Goal: Check status: Check status

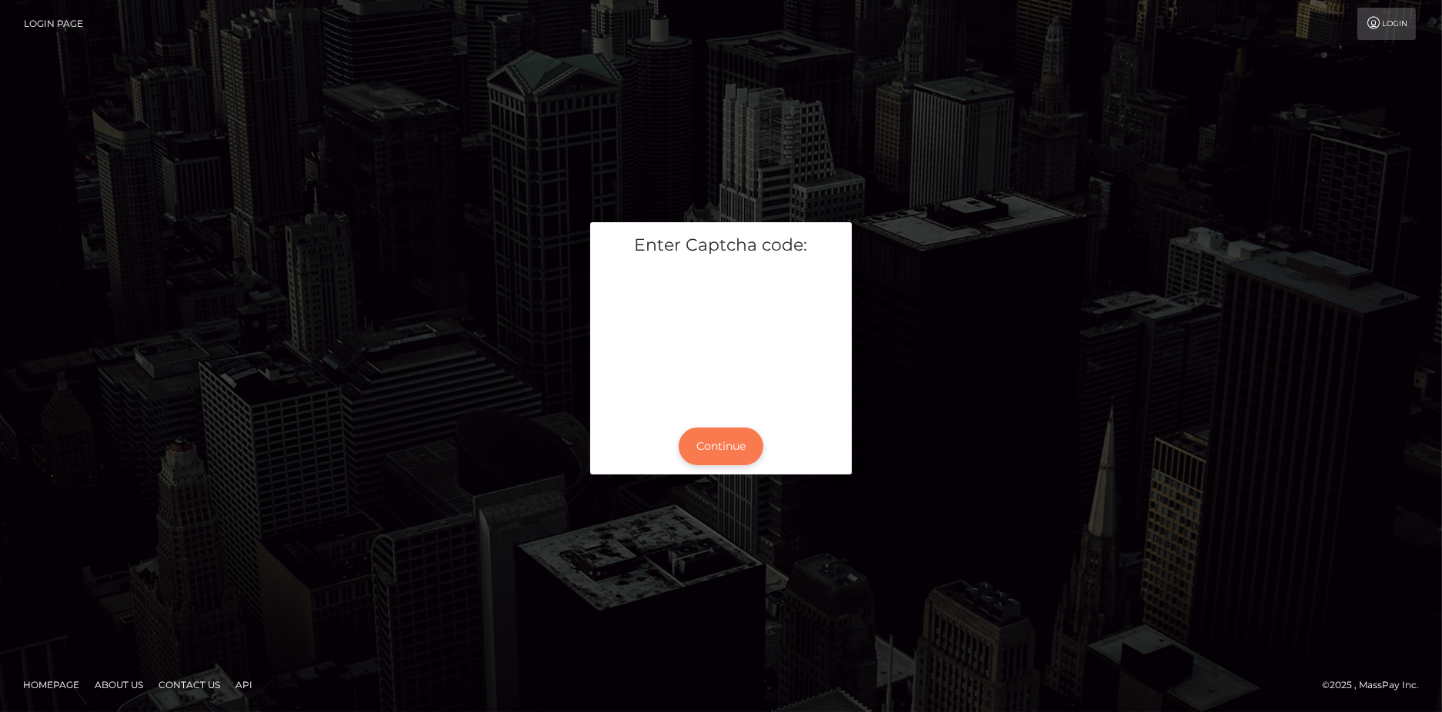
click at [703, 438] on button "Continue" at bounding box center [721, 447] width 85 height 38
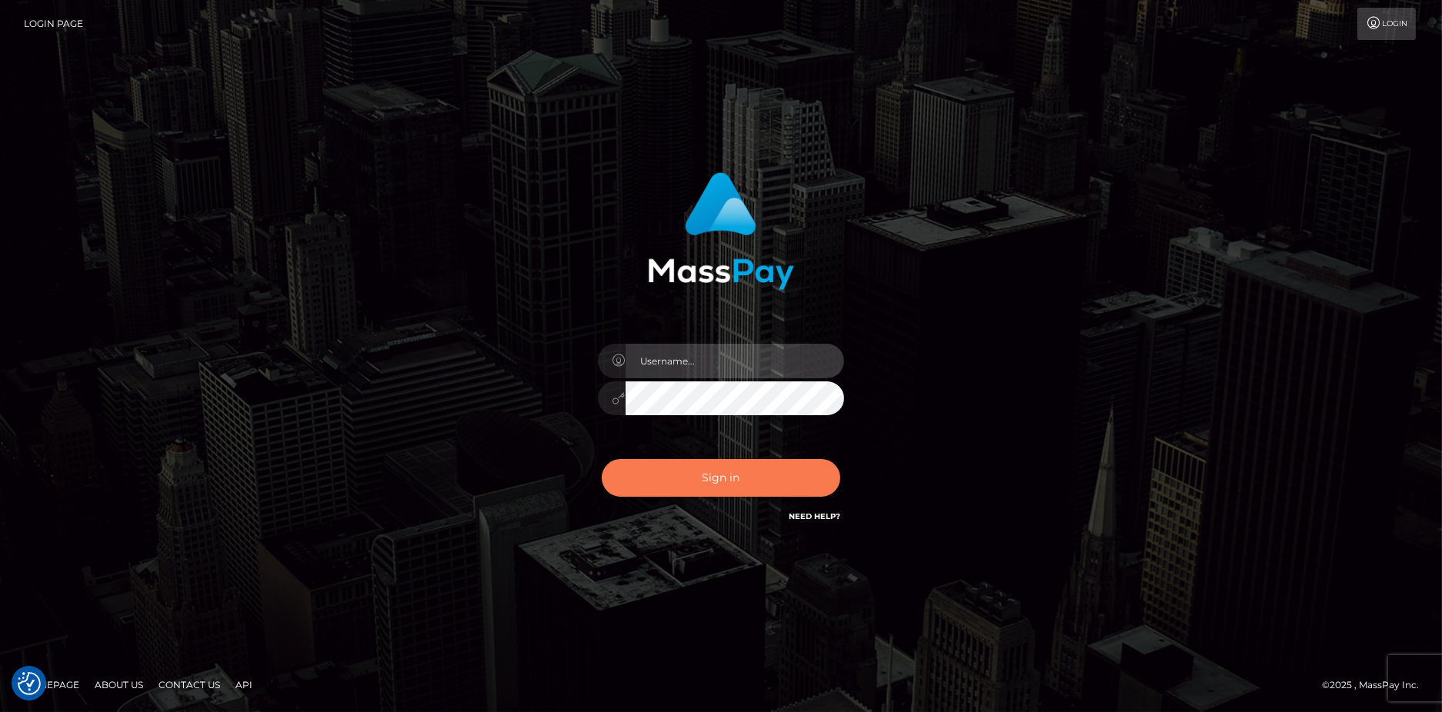
type input "[PERSON_NAME].B2"
click at [754, 475] on button "Sign in" at bounding box center [721, 478] width 238 height 38
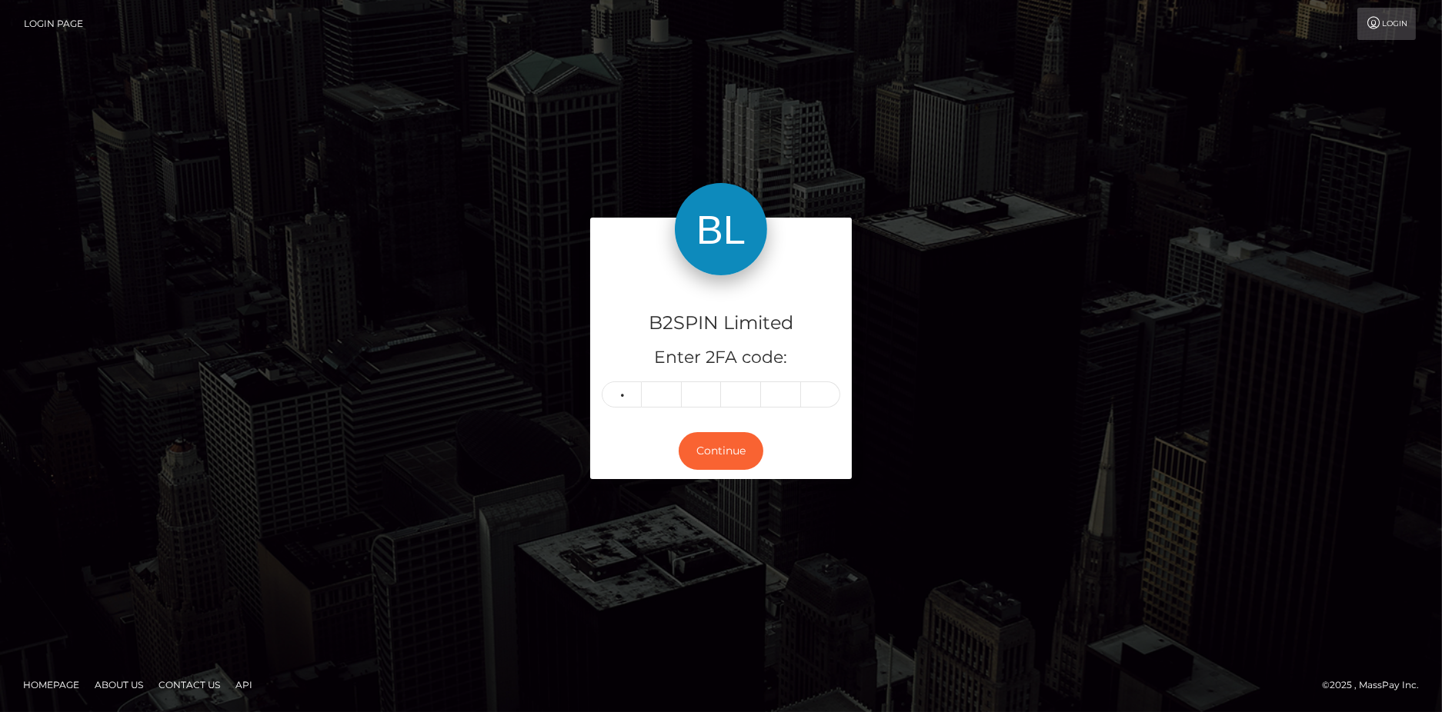
type input "3"
type input "0"
type input "3"
type input "5"
type input "3"
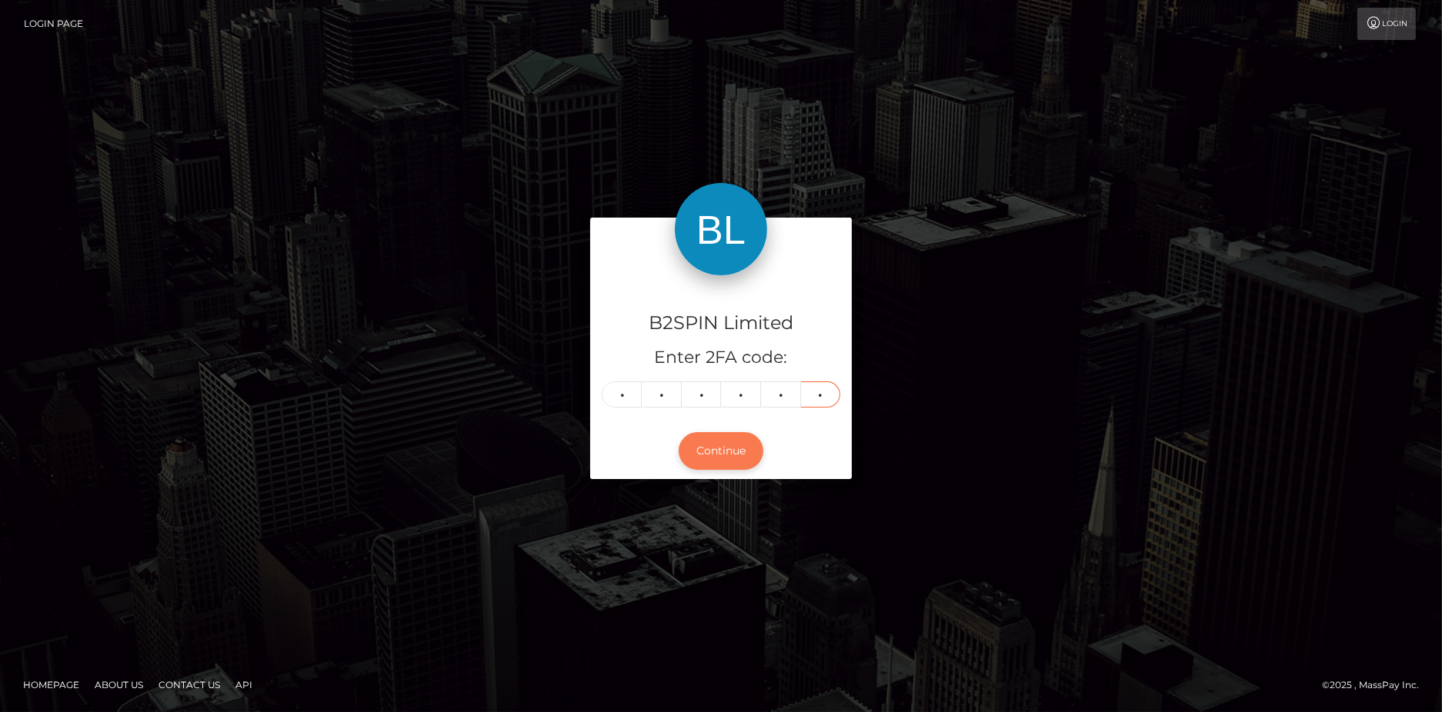
type input "3"
click at [714, 443] on button "Continue" at bounding box center [721, 451] width 85 height 38
click at [699, 431] on div "Continue" at bounding box center [721, 451] width 262 height 56
click at [705, 448] on button "Continue" at bounding box center [721, 451] width 85 height 38
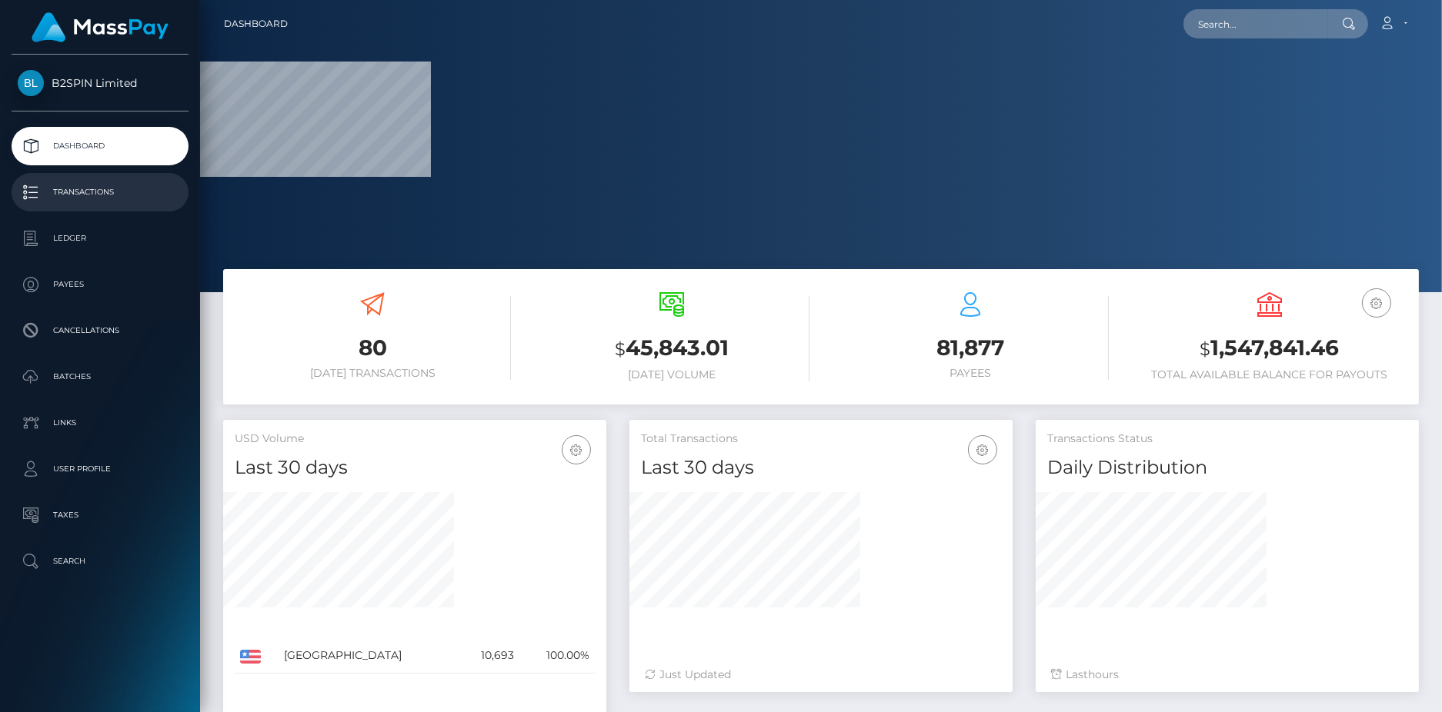
click at [92, 191] on p "Transactions" at bounding box center [100, 192] width 165 height 23
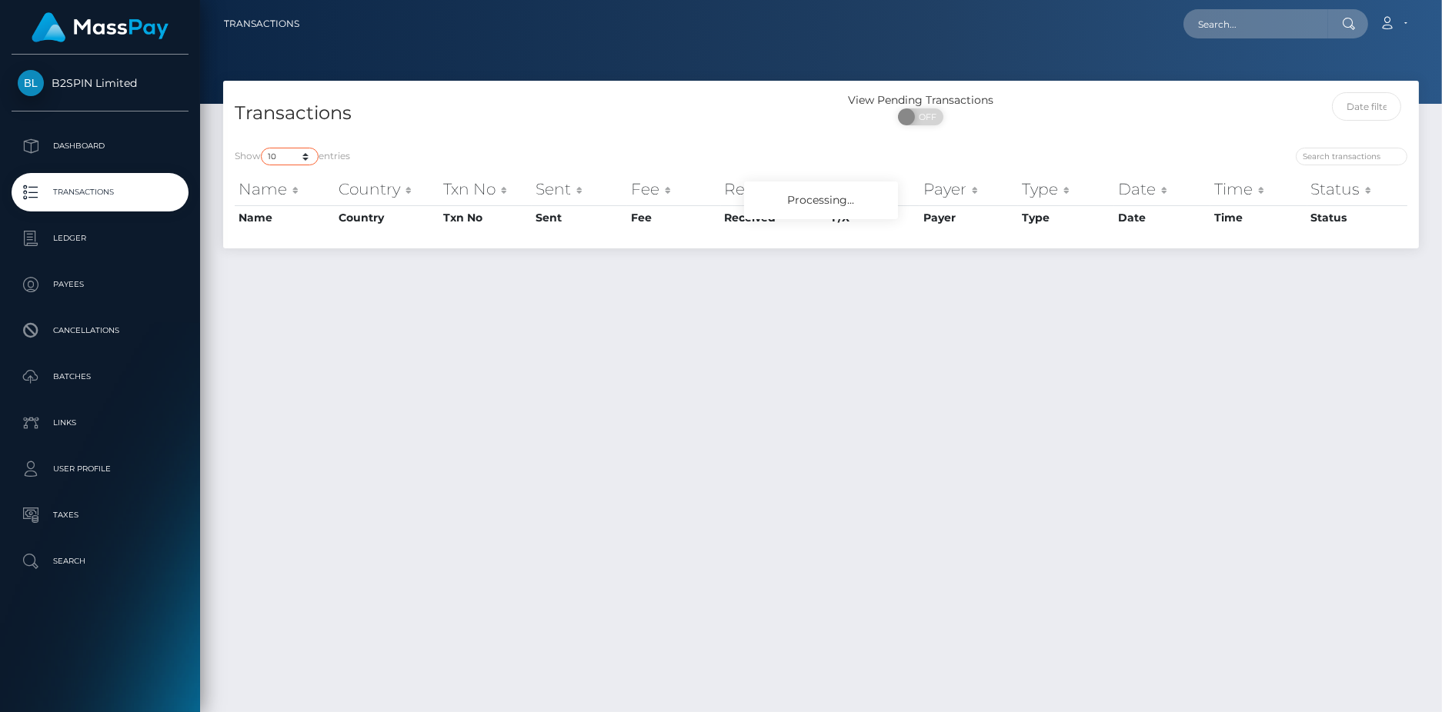
click at [283, 154] on select "10 25 50 100 250 500 1,000 3,500" at bounding box center [290, 157] width 58 height 18
select select "3500"
click at [262, 148] on select "10 25 50 100 250 500 1,000 3,500" at bounding box center [290, 157] width 58 height 18
click at [1369, 112] on input "text" at bounding box center [1366, 106] width 69 height 28
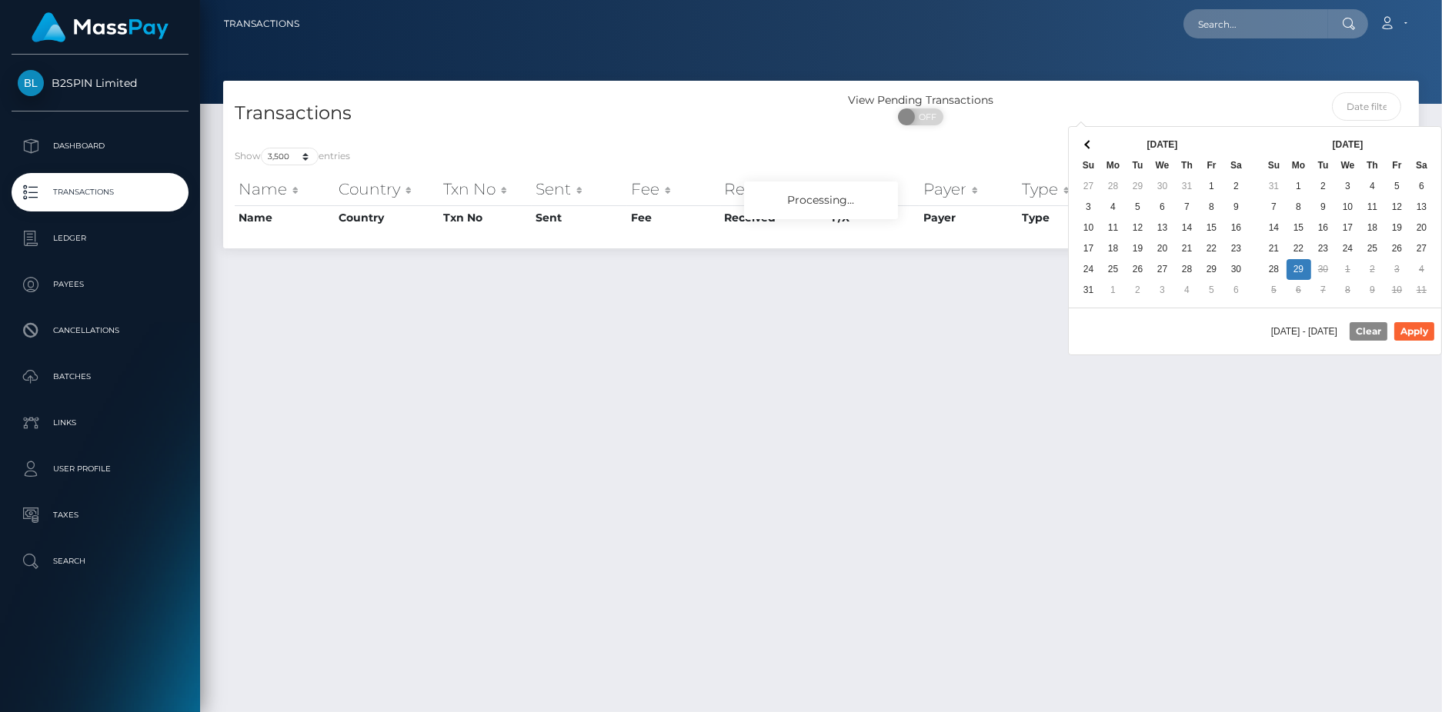
click at [1189, 313] on div "09/29/2025 - 09/29/2025 Clear Apply" at bounding box center [1255, 331] width 372 height 47
click at [1422, 332] on button "Apply" at bounding box center [1414, 331] width 40 height 18
type input "09/22/2025 - 09/29/2025"
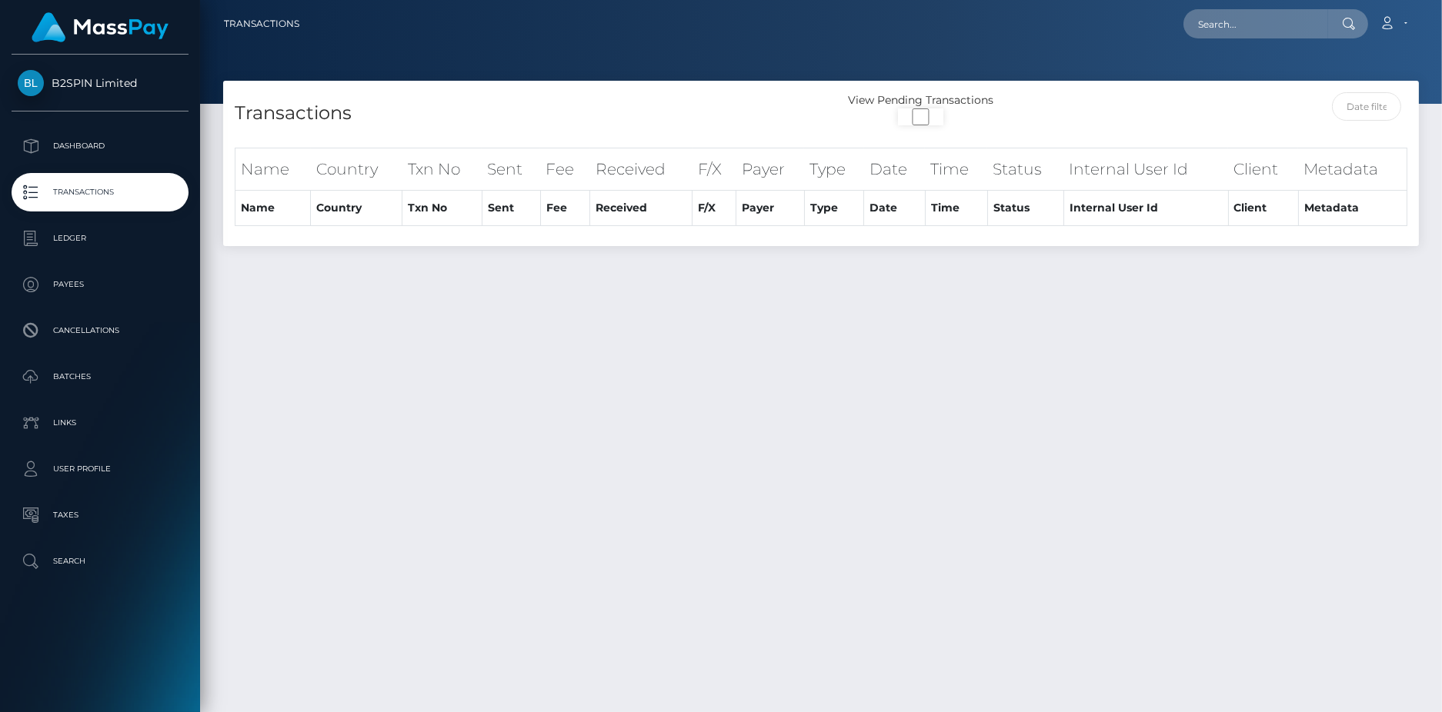
select select "3500"
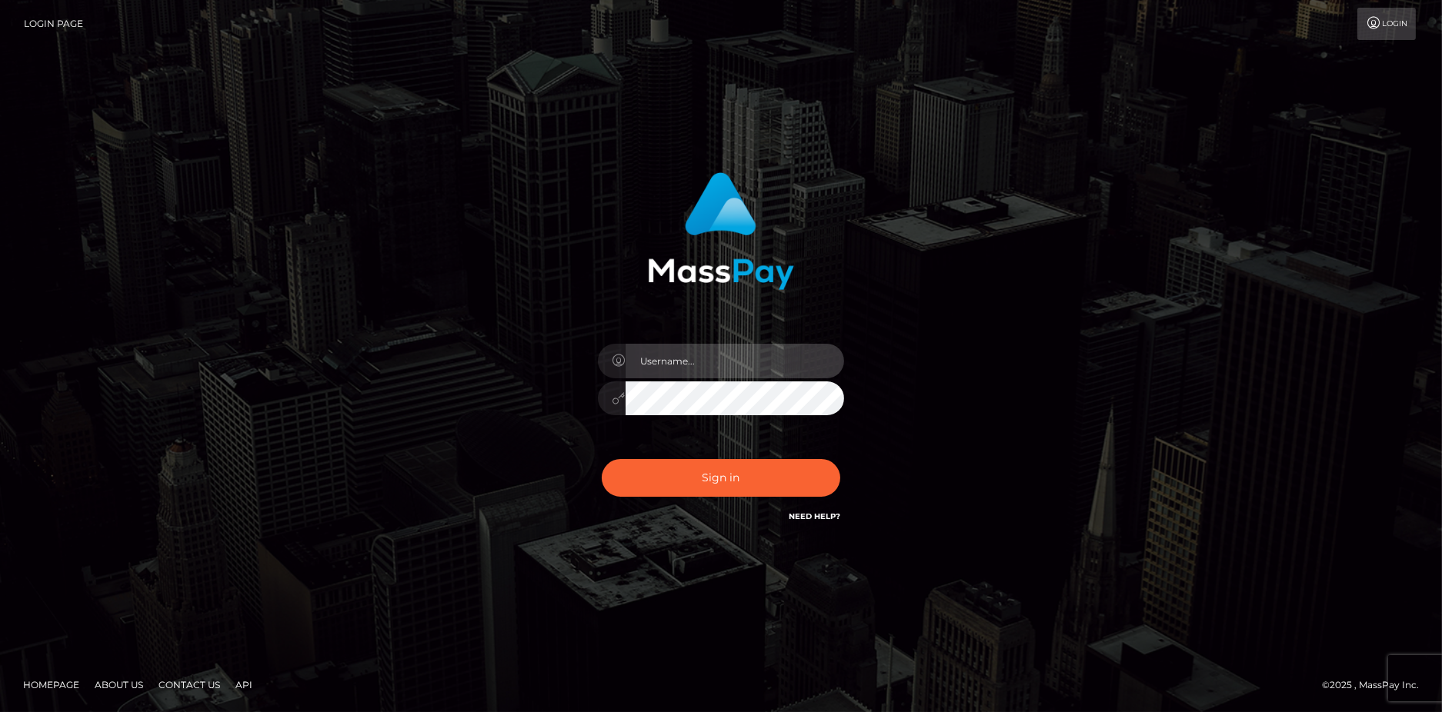
type input "[PERSON_NAME].B2"
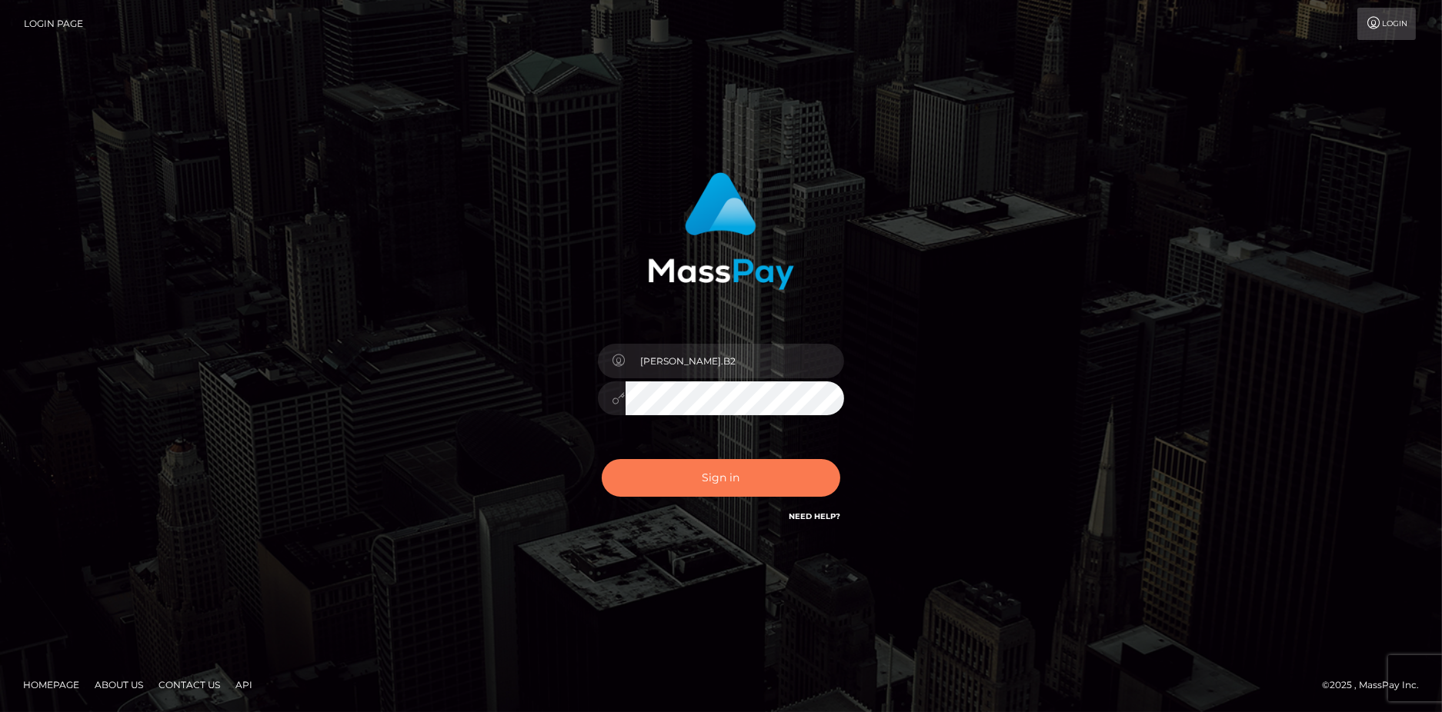
click at [758, 468] on button "Sign in" at bounding box center [721, 478] width 238 height 38
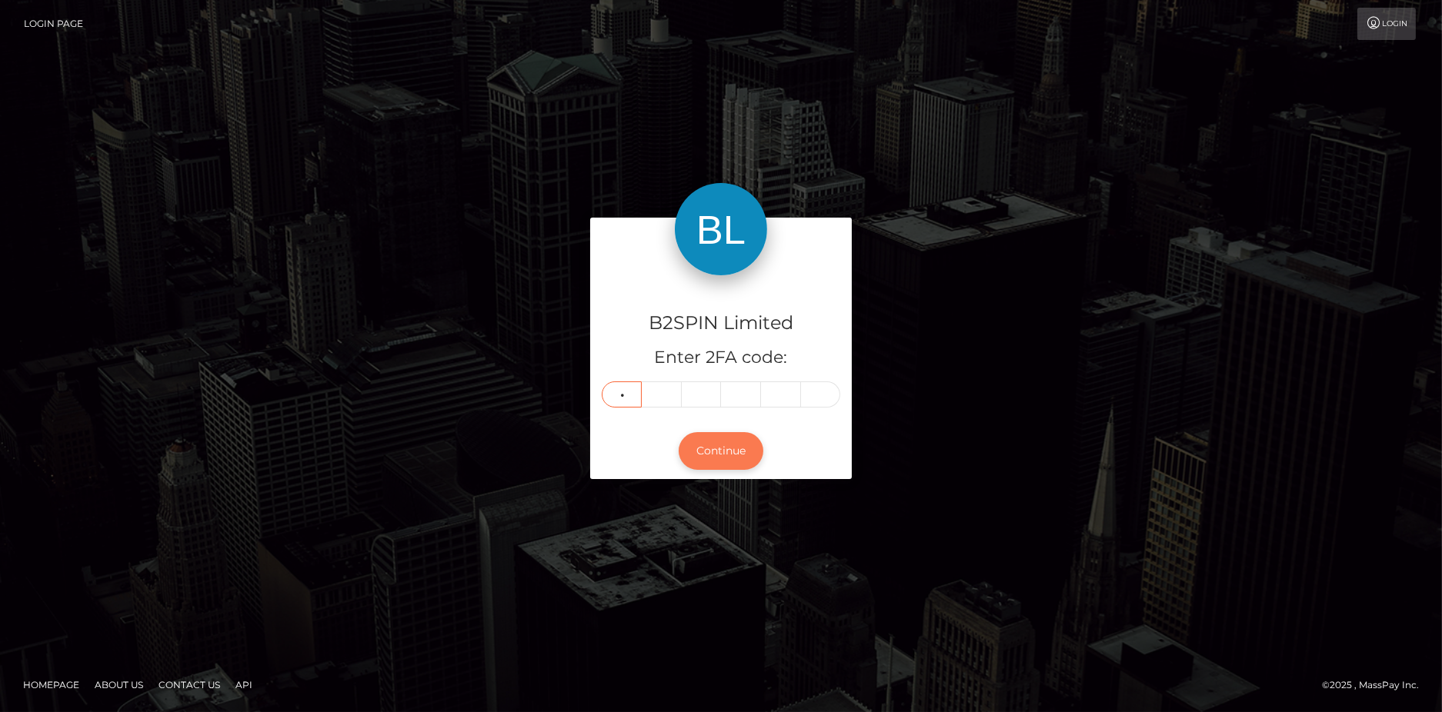
type input "5"
type input "0"
type input "5"
type input "9"
type input "7"
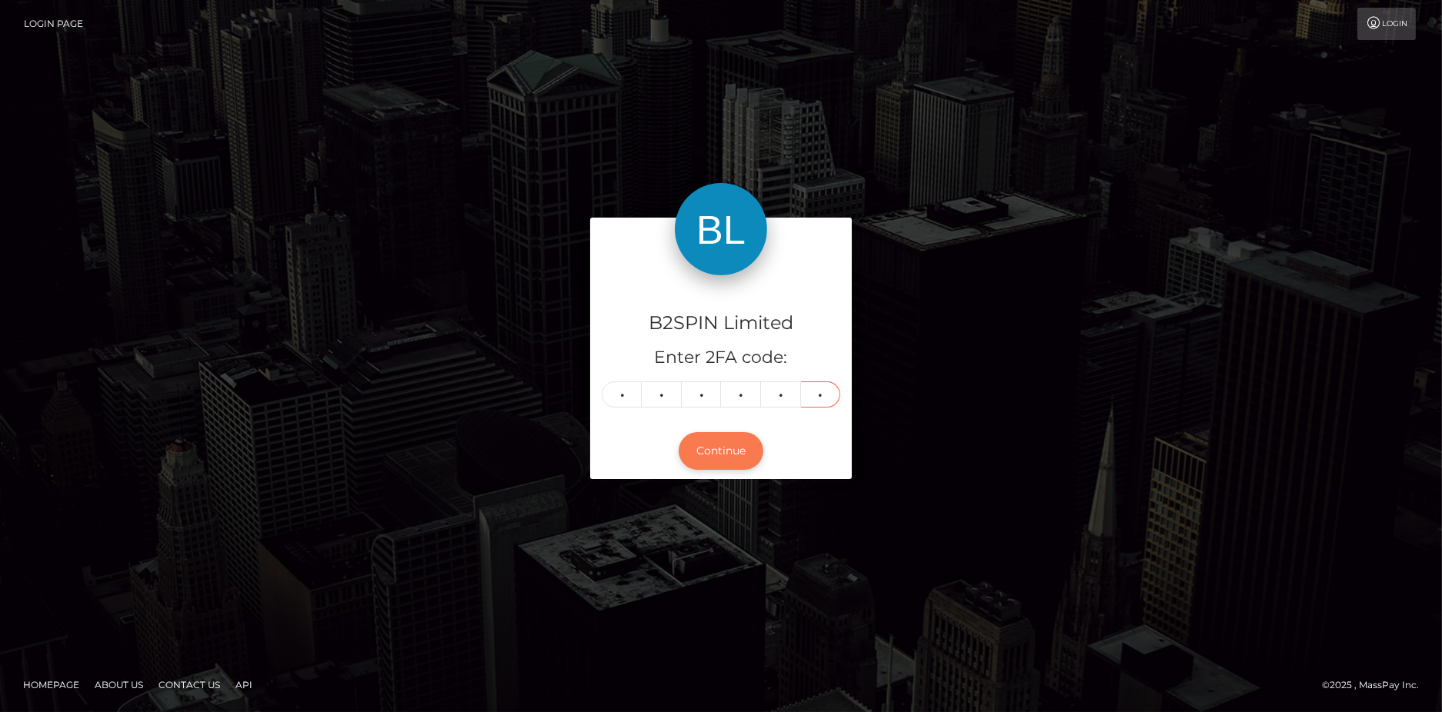
type input "7"
click at [699, 454] on button "Continue" at bounding box center [721, 451] width 85 height 38
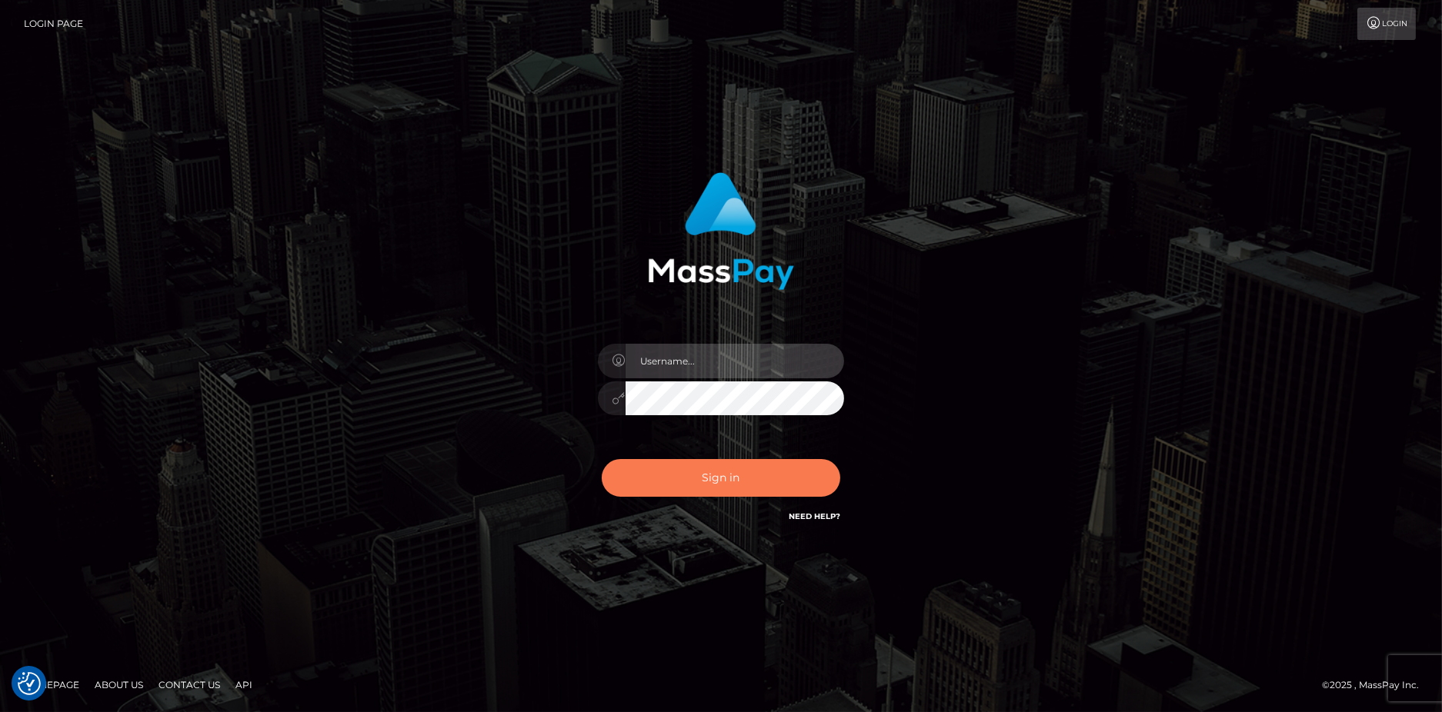
type input "[PERSON_NAME].B2"
click at [692, 489] on button "Sign in" at bounding box center [721, 478] width 238 height 38
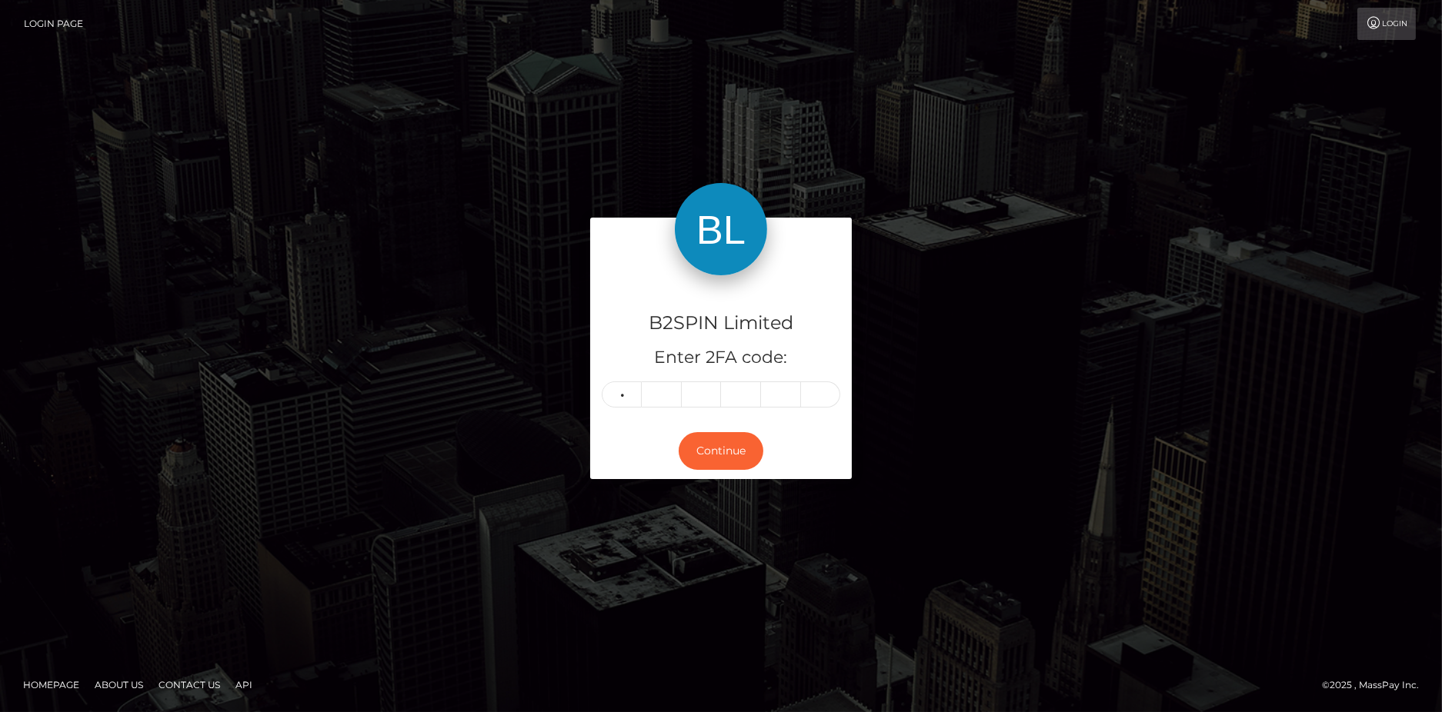
type input "2"
type input "0"
type input "5"
type input "7"
type input "9"
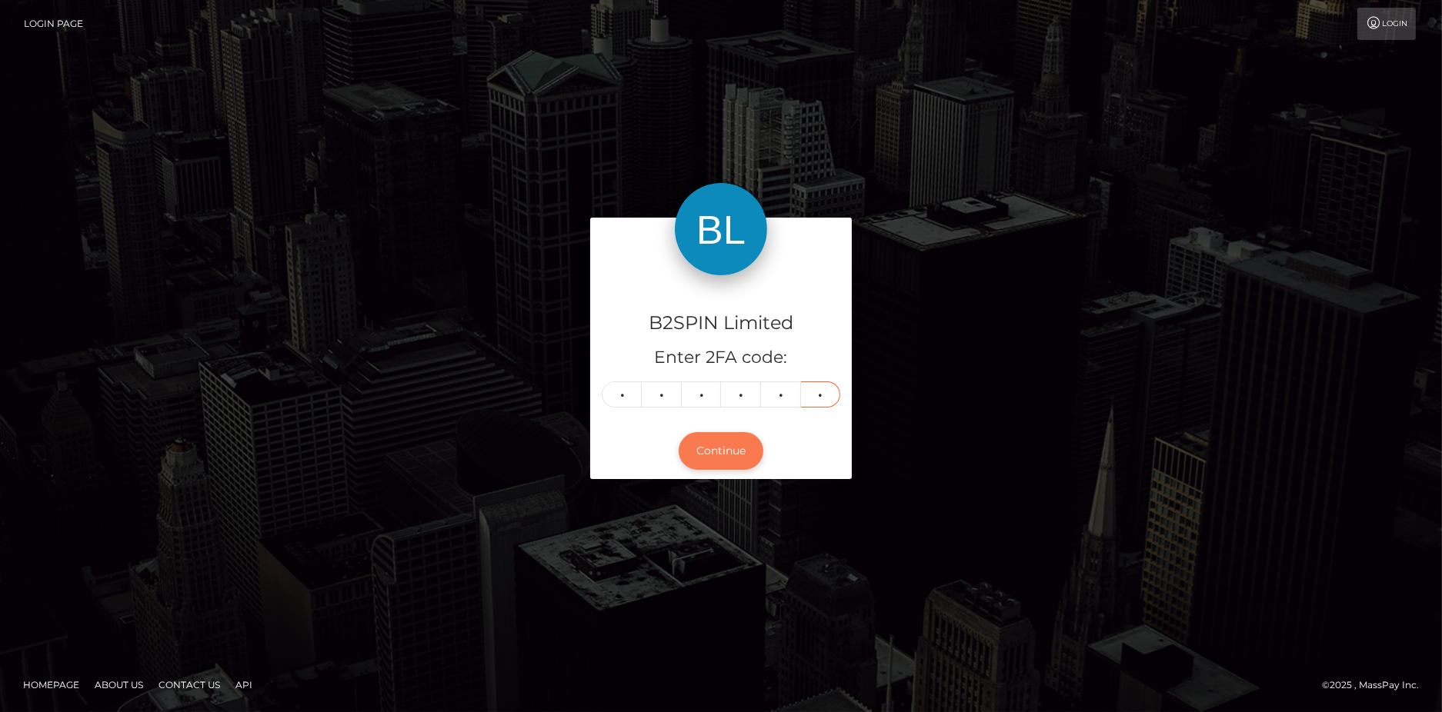
type input "1"
click at [707, 442] on button "Continue" at bounding box center [721, 451] width 85 height 38
click at [635, 128] on div "B2SPIN Limited Enter 2FA code: 2 0 5 7 9 1 205791 Continue" at bounding box center [721, 355] width 1442 height 507
click at [721, 463] on button "Continue" at bounding box center [721, 451] width 85 height 38
click at [728, 449] on button "Continue" at bounding box center [721, 451] width 85 height 38
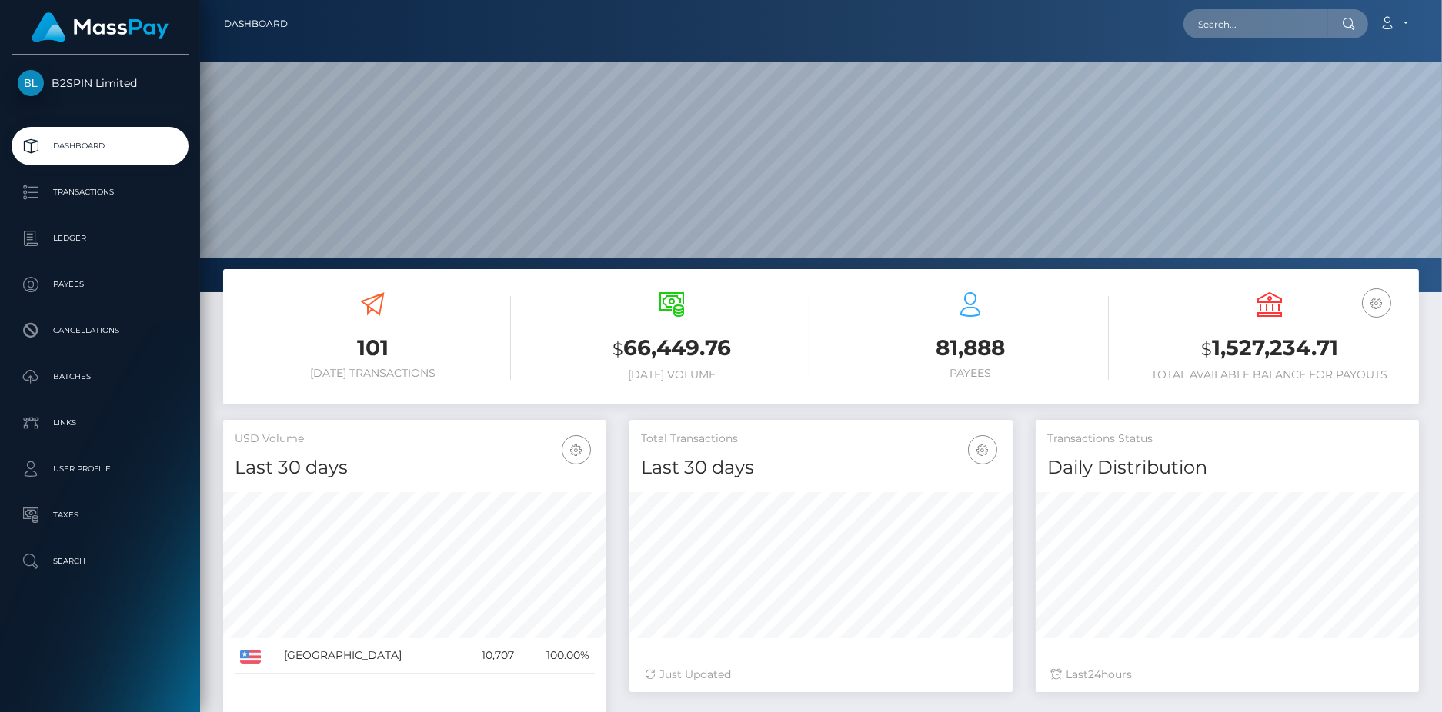
scroll to position [273, 383]
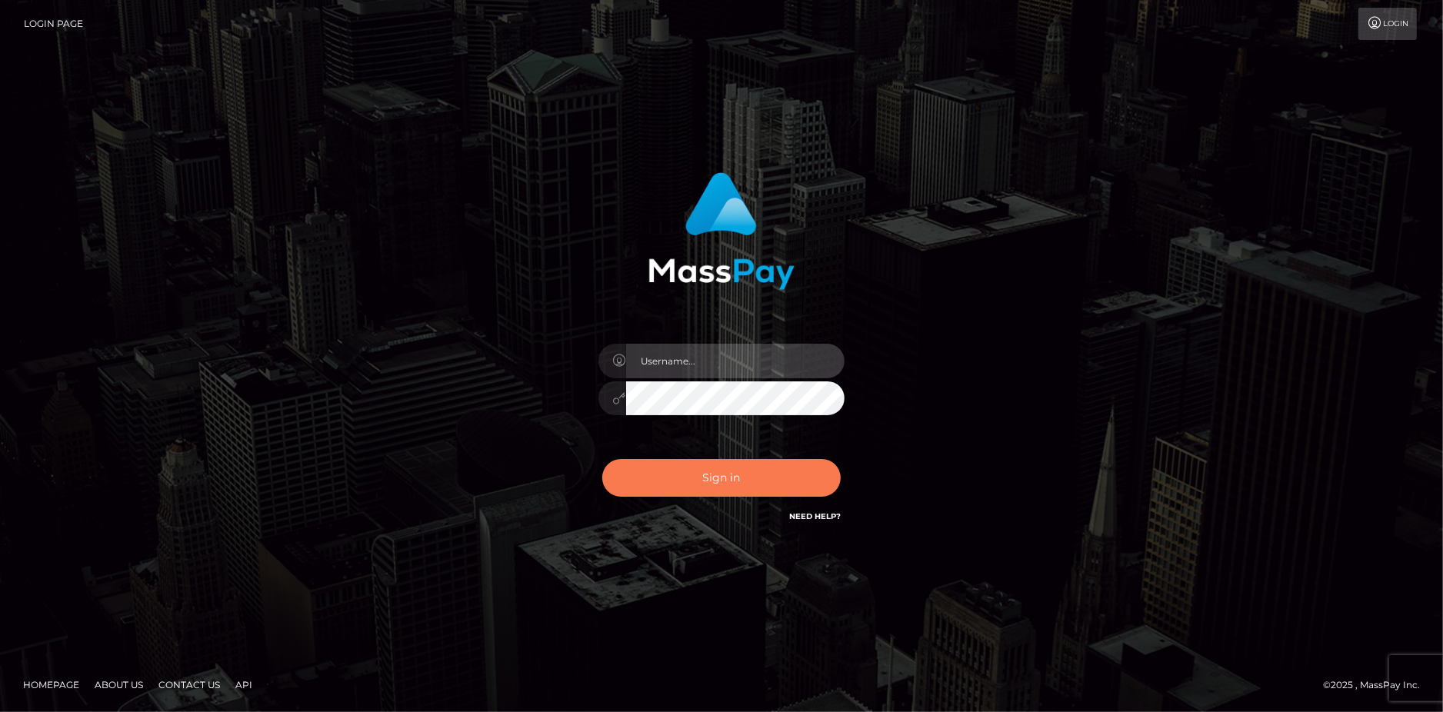
type input "[PERSON_NAME].B2"
click at [545, 439] on div "[PERSON_NAME].B2 Sign in" at bounding box center [722, 349] width 404 height 376
click at [679, 475] on button "Sign in" at bounding box center [721, 478] width 238 height 38
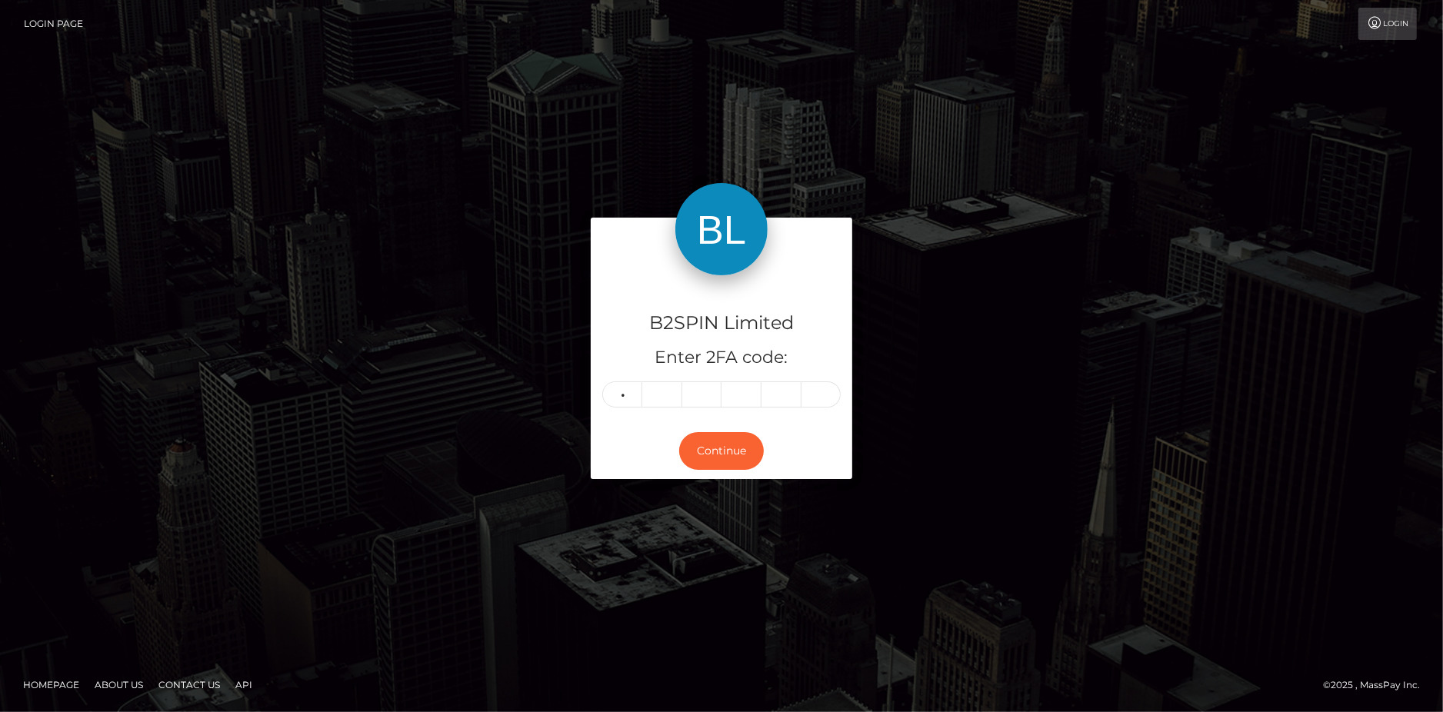
type input "9"
type input "7"
type input "3"
type input "8"
type input "0"
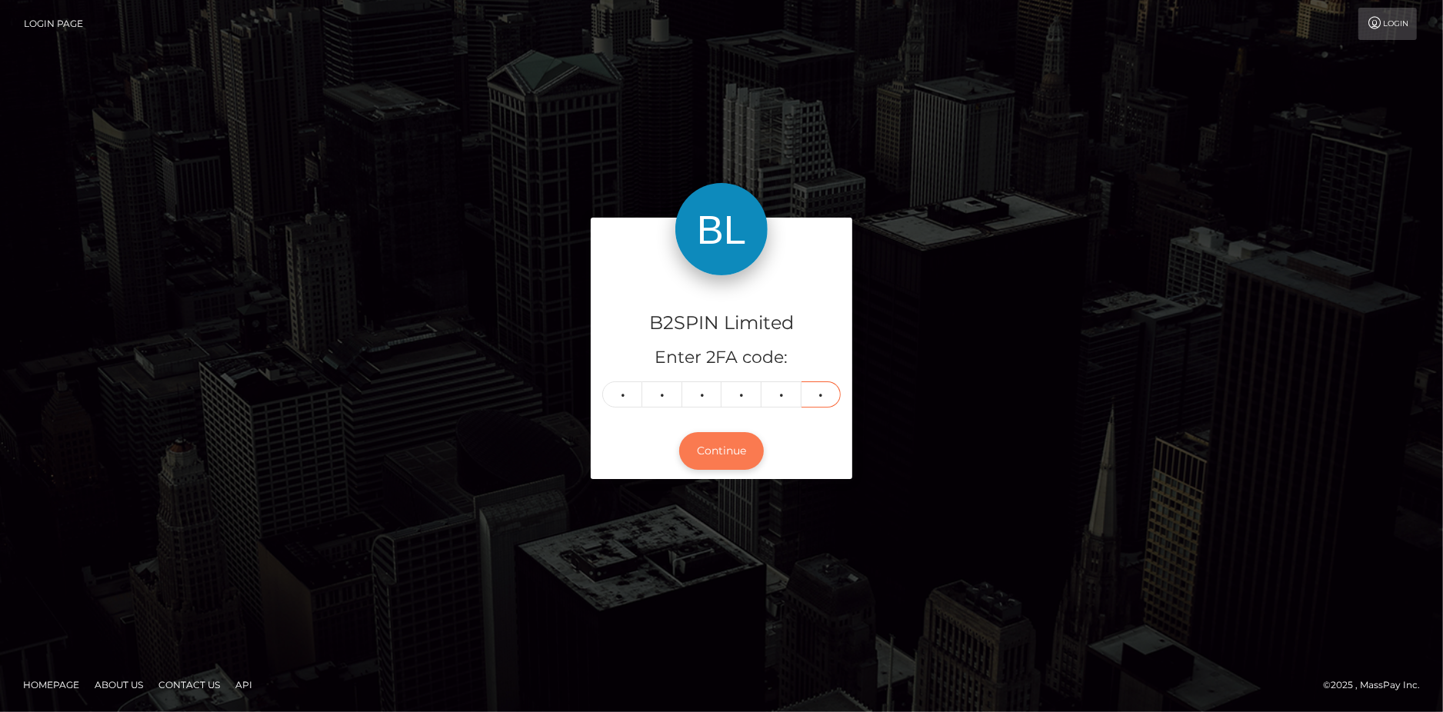
type input "1"
click at [715, 449] on button "Continue" at bounding box center [721, 451] width 85 height 38
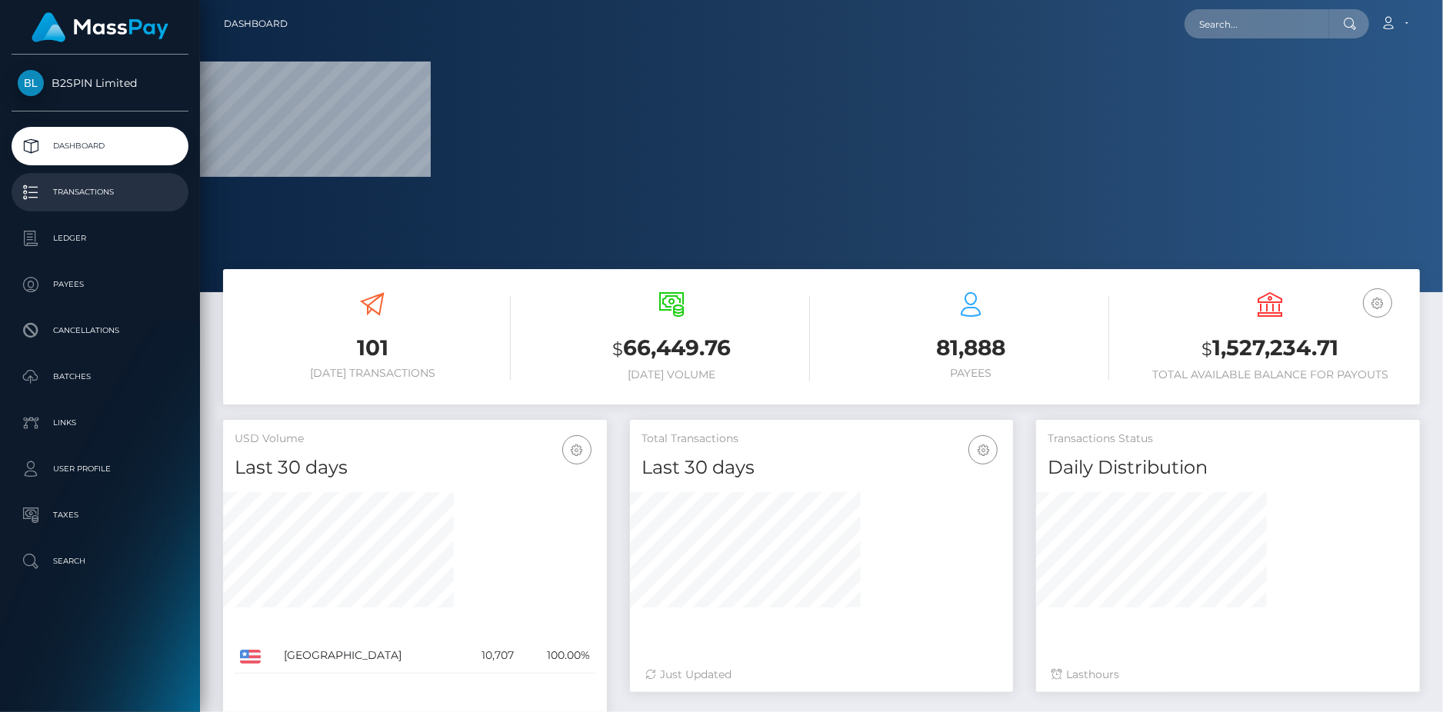
click at [108, 194] on p "Transactions" at bounding box center [100, 192] width 165 height 23
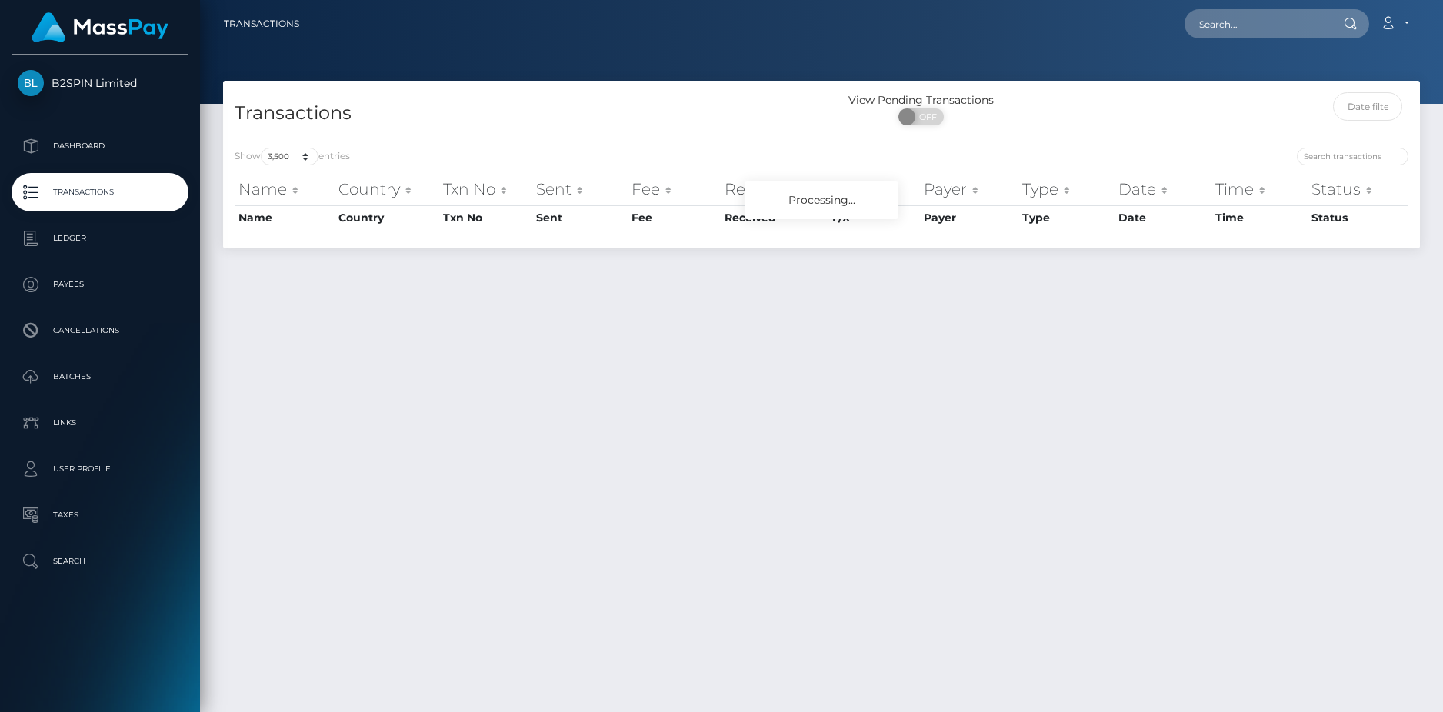
select select "3500"
click at [1381, 99] on input "text" at bounding box center [1367, 106] width 69 height 28
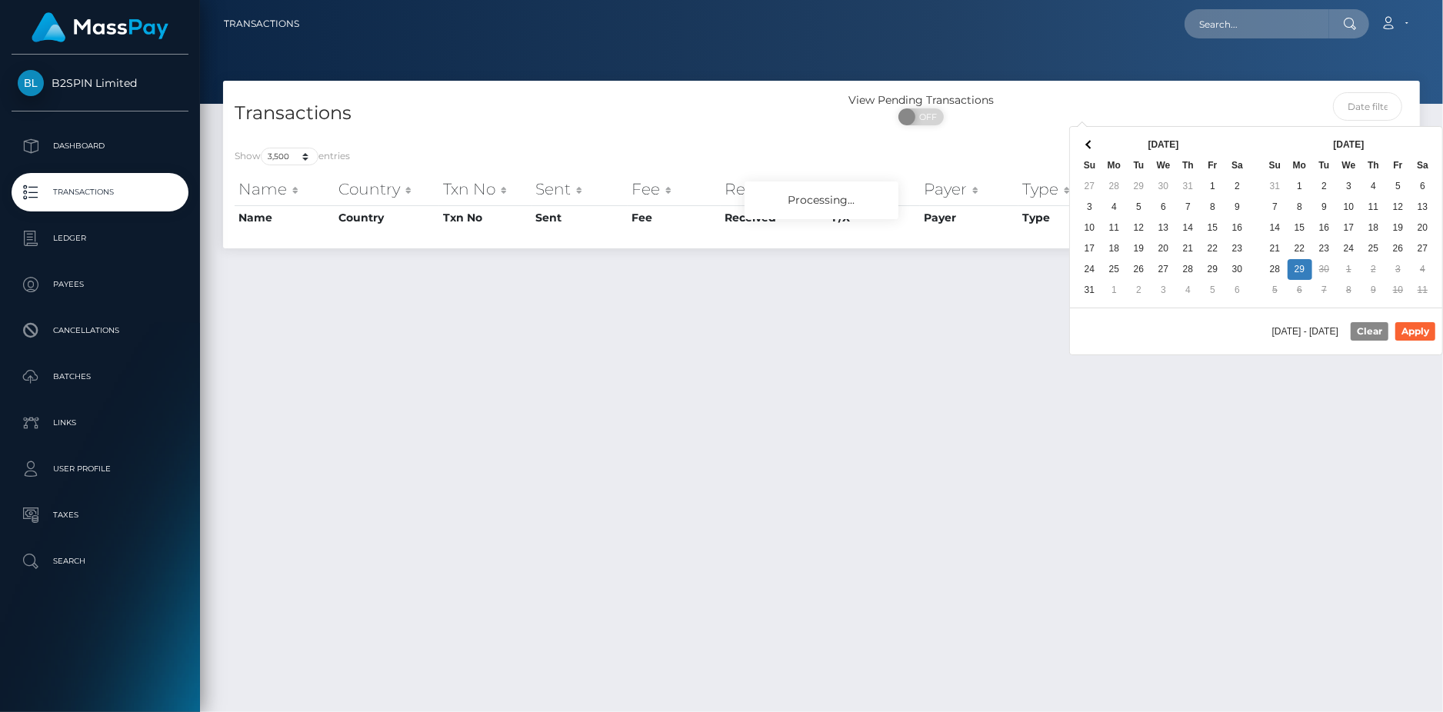
click at [1136, 315] on div "[DATE] - [DATE] Clear Apply" at bounding box center [1256, 331] width 372 height 47
click at [1419, 333] on button "Apply" at bounding box center [1416, 331] width 40 height 18
type input "[DATE] - [DATE]"
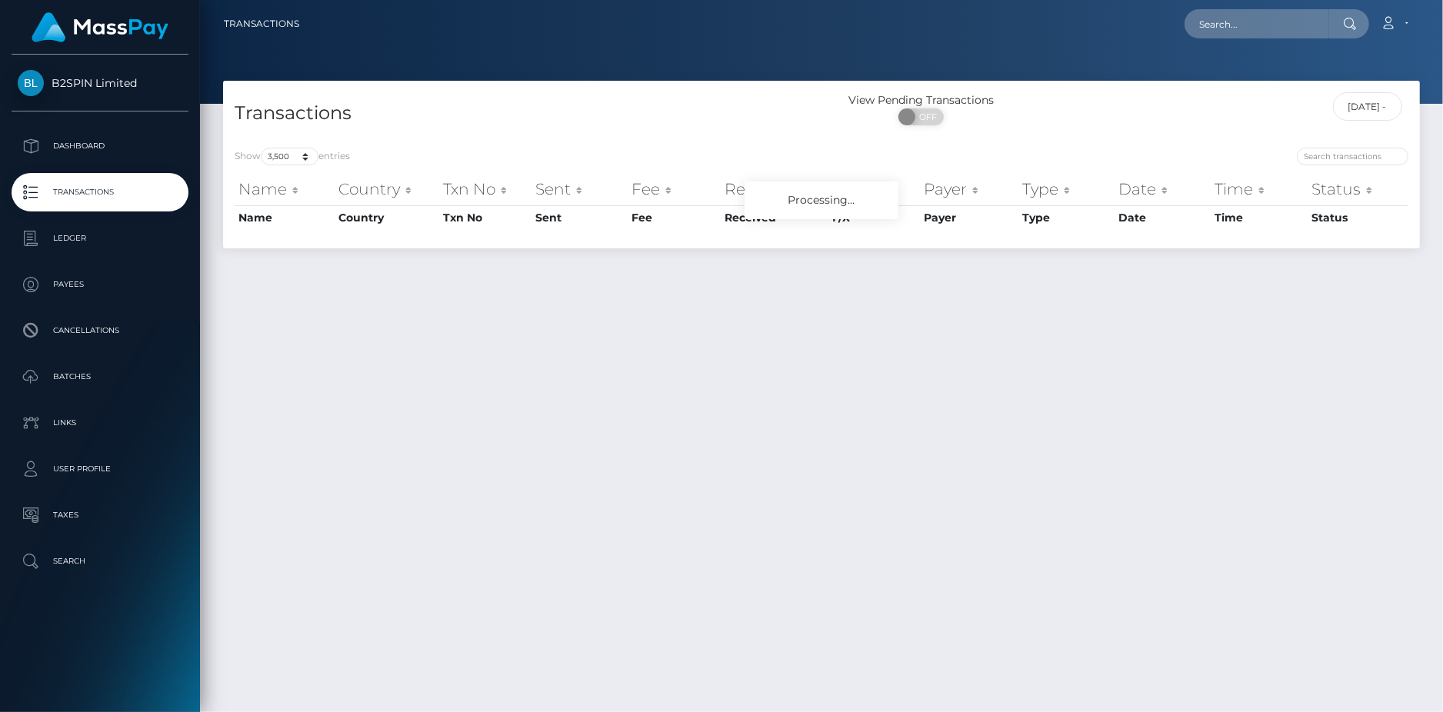
click at [1003, 40] on nav "Transactions Loading... Loading... Account Logout" at bounding box center [821, 24] width 1243 height 48
